Goal: Task Accomplishment & Management: Complete application form

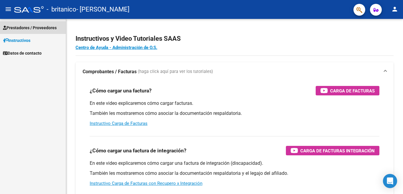
click at [34, 27] on span "Prestadores / Proveedores" at bounding box center [30, 27] width 54 height 6
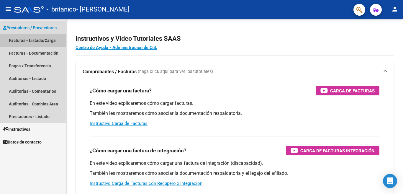
click at [33, 43] on link "Facturas - Listado/Carga" at bounding box center [33, 40] width 66 height 13
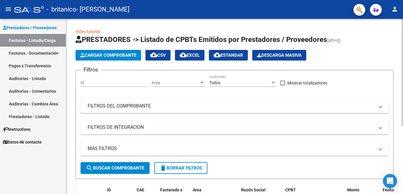
click at [104, 55] on span "Cargar Comprobante" at bounding box center [108, 55] width 56 height 5
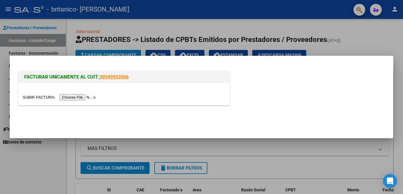
click at [81, 96] on input "file" at bounding box center [60, 97] width 75 height 6
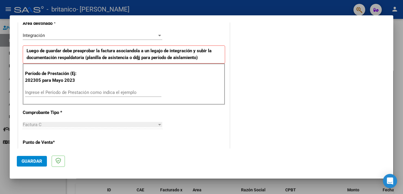
scroll to position [148, 0]
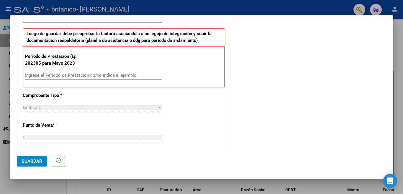
click at [73, 75] on input "Ingrese el Período de Prestación como indica el ejemplo" at bounding box center [93, 75] width 136 height 5
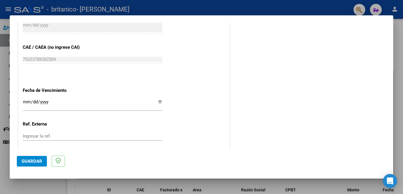
scroll to position [354, 0]
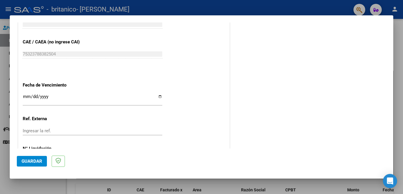
type input "202507"
click at [24, 94] on input "Ingresar la fecha" at bounding box center [93, 98] width 140 height 9
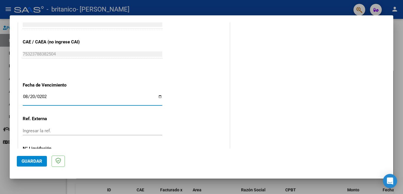
type input "[DATE]"
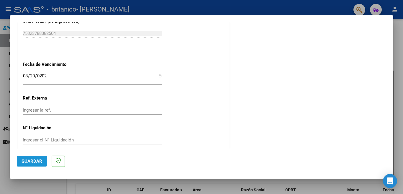
click at [31, 161] on span "Guardar" at bounding box center [32, 160] width 21 height 5
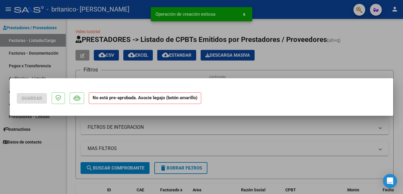
scroll to position [0, 0]
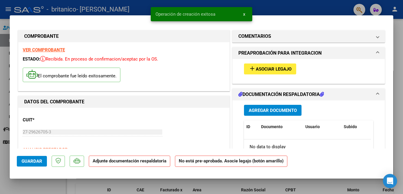
click at [270, 69] on span "Asociar Legajo" at bounding box center [274, 68] width 36 height 5
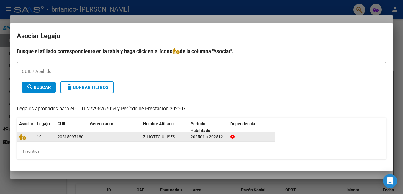
click at [30, 136] on div at bounding box center [25, 136] width 13 height 7
click at [22, 135] on icon at bounding box center [22, 136] width 7 height 6
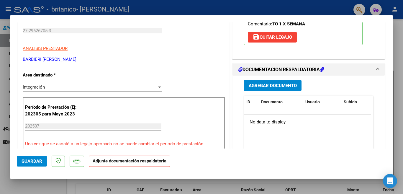
scroll to position [118, 0]
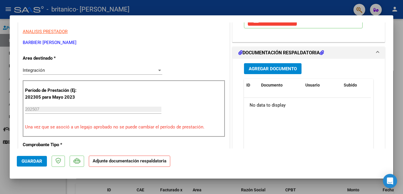
click at [280, 68] on span "Agregar Documento" at bounding box center [273, 68] width 48 height 5
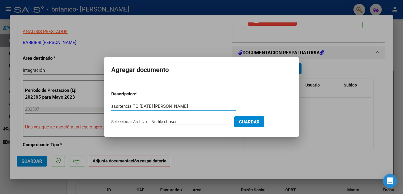
click at [117, 106] on input "assitencia TO [DATE] [PERSON_NAME]" at bounding box center [173, 106] width 125 height 5
type input "asistencia TO [DATE] [PERSON_NAME]"
click at [164, 119] on input "Seleccionar Archivo" at bounding box center [190, 122] width 78 height 6
type input "C:\fakepath\Asistencia TO [DATE] [PERSON_NAME] DNI 51509718.pdf"
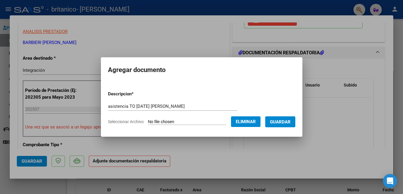
click at [274, 120] on span "Guardar" at bounding box center [280, 121] width 21 height 5
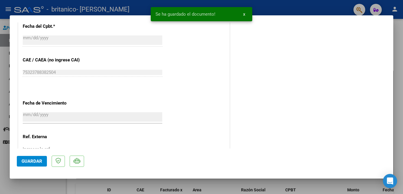
scroll to position [395, 0]
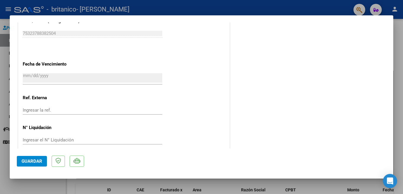
click at [33, 161] on span "Guardar" at bounding box center [32, 160] width 21 height 5
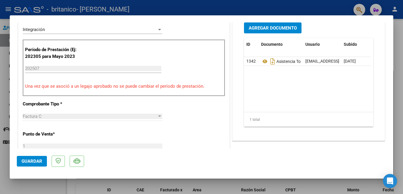
scroll to position [0, 0]
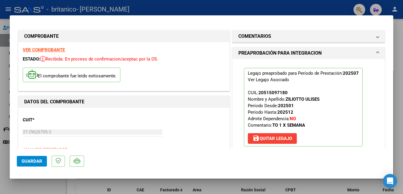
click at [1, 63] on div at bounding box center [201, 97] width 403 height 194
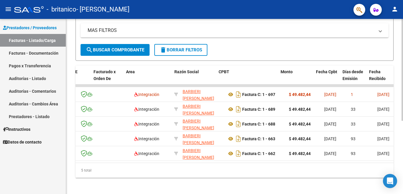
scroll to position [0, 74]
